Goal: Transaction & Acquisition: Obtain resource

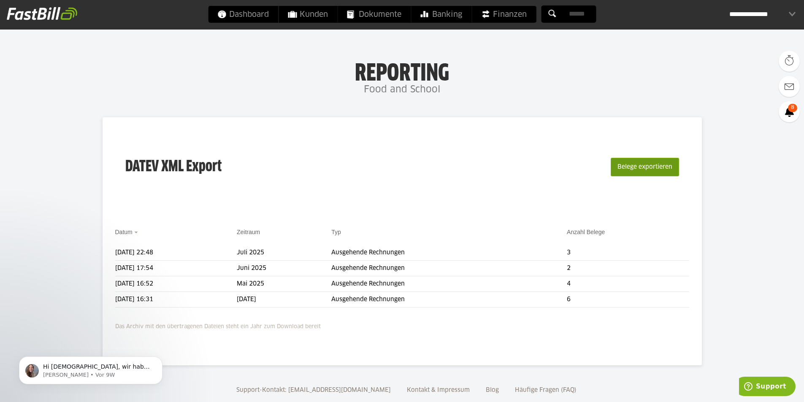
click at [658, 169] on button "Belege exportieren" at bounding box center [645, 167] width 68 height 19
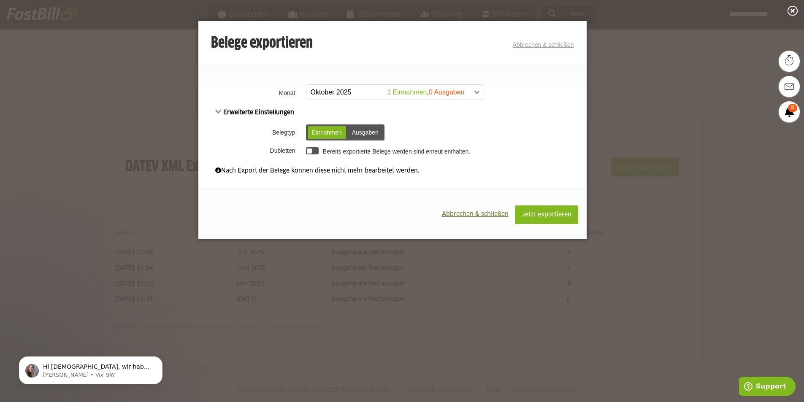
click at [417, 92] on span at bounding box center [390, 92] width 177 height 15
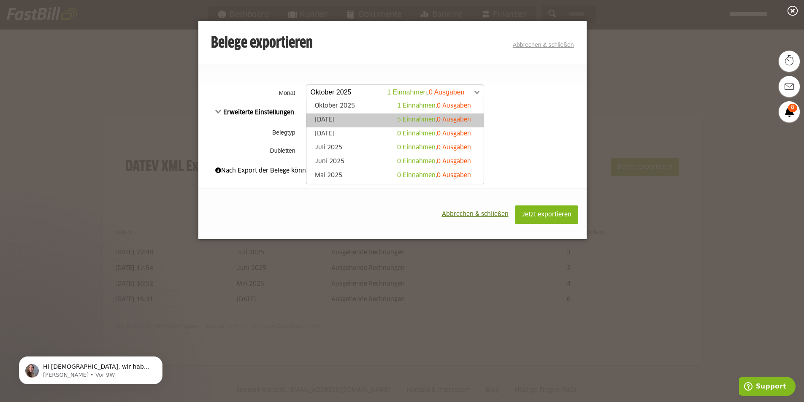
click at [400, 118] on span "5 Einnahmen" at bounding box center [416, 120] width 38 height 6
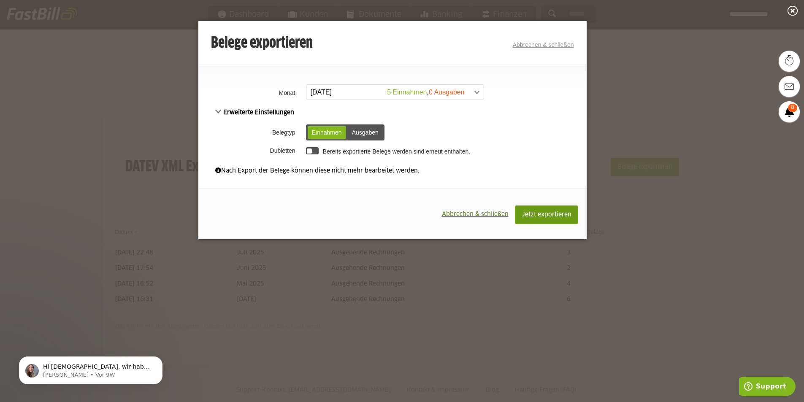
click at [548, 213] on span "Jetzt exportieren" at bounding box center [547, 215] width 50 height 6
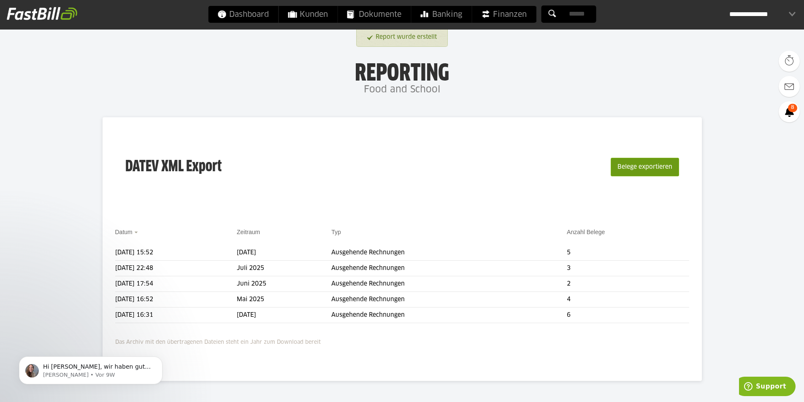
click at [640, 165] on button "Belege exportieren" at bounding box center [645, 167] width 68 height 19
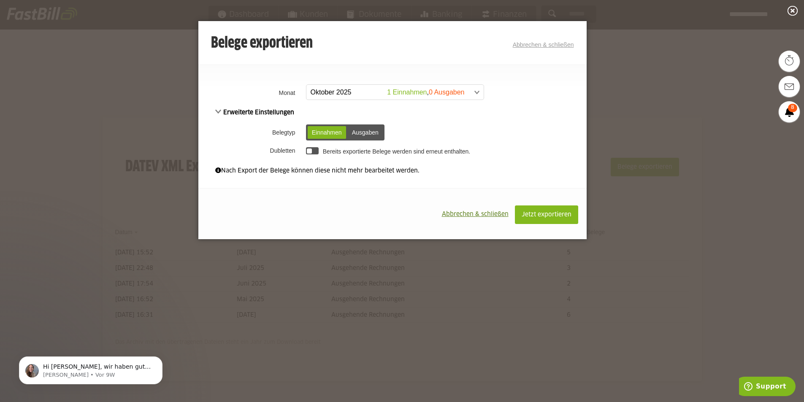
click at [458, 214] on span "Abbrechen & schließen" at bounding box center [475, 214] width 67 height 6
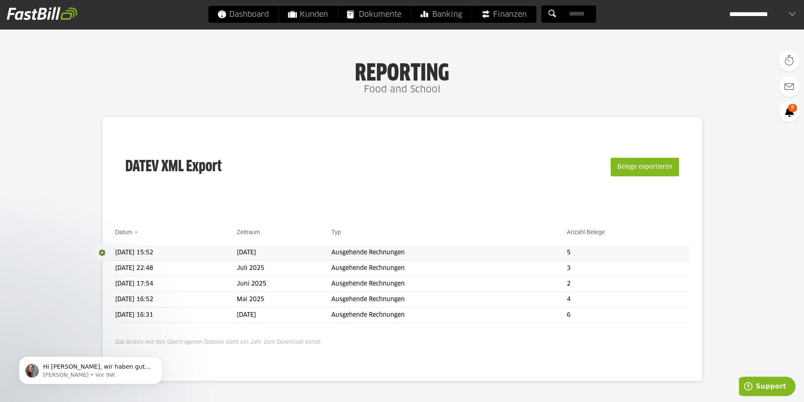
click at [97, 253] on span at bounding box center [104, 252] width 21 height 17
click at [108, 263] on link "Download" at bounding box center [116, 264] width 45 height 10
click at [647, 167] on button "Belege exportieren" at bounding box center [645, 167] width 68 height 19
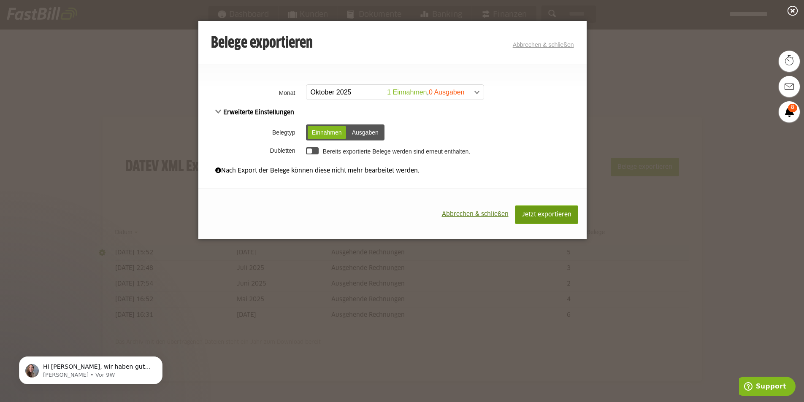
click at [557, 213] on span "Jetzt exportieren" at bounding box center [547, 215] width 50 height 6
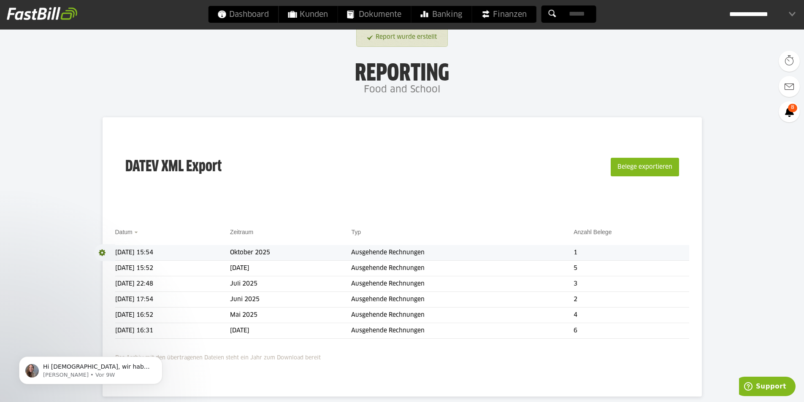
click at [99, 252] on span at bounding box center [104, 252] width 21 height 17
click at [108, 265] on link "Download" at bounding box center [116, 264] width 45 height 10
